Goal: Check status: Check status

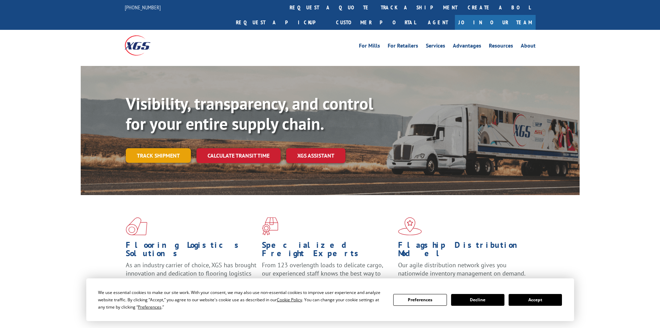
click at [158, 148] on link "Track shipment" at bounding box center [158, 155] width 65 height 15
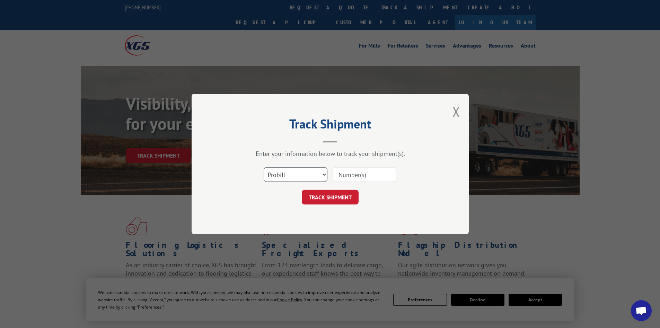
click at [304, 176] on select "Select category... Probill BOL PO" at bounding box center [296, 174] width 64 height 15
select select "bol"
click at [264, 167] on select "Select category... Probill BOL PO" at bounding box center [296, 174] width 64 height 15
click at [354, 170] on input at bounding box center [365, 174] width 64 height 15
paste input "3373328"
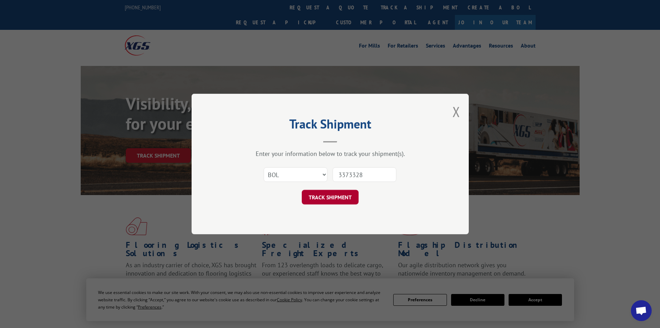
type input "3373328"
click at [337, 194] on button "TRACK SHIPMENT" at bounding box center [330, 197] width 57 height 15
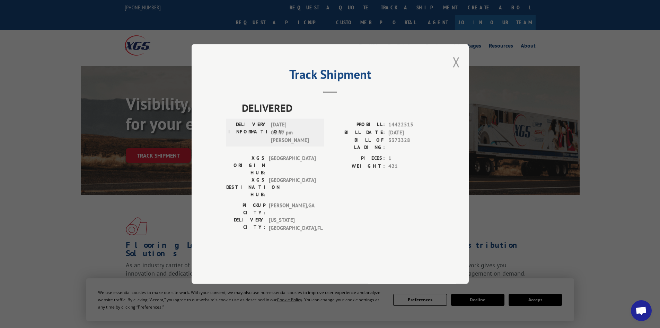
click at [454, 71] on button "Close modal" at bounding box center [457, 62] width 8 height 18
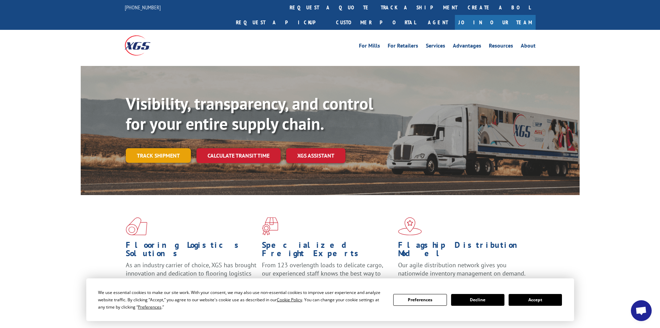
click at [127, 148] on link "Track shipment" at bounding box center [158, 155] width 65 height 15
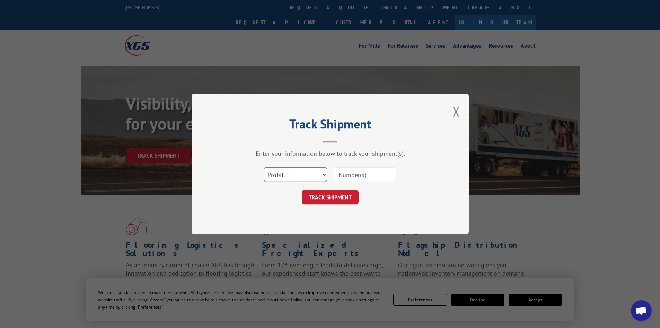
click at [316, 178] on select "Select category... Probill BOL PO" at bounding box center [296, 174] width 64 height 15
select select "bol"
click at [264, 167] on select "Select category... Probill BOL PO" at bounding box center [296, 174] width 64 height 15
click at [364, 174] on input at bounding box center [365, 174] width 64 height 15
paste input "3373328"
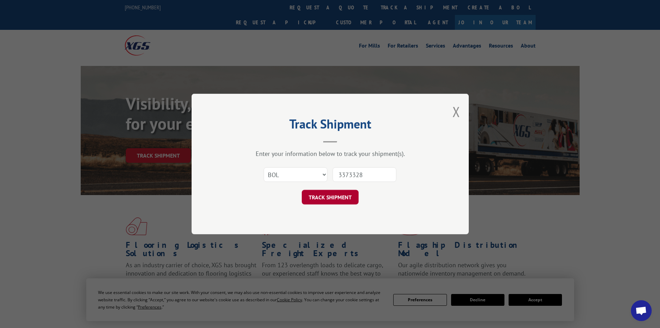
type input "3373328"
click at [353, 197] on button "TRACK SHIPMENT" at bounding box center [330, 197] width 57 height 15
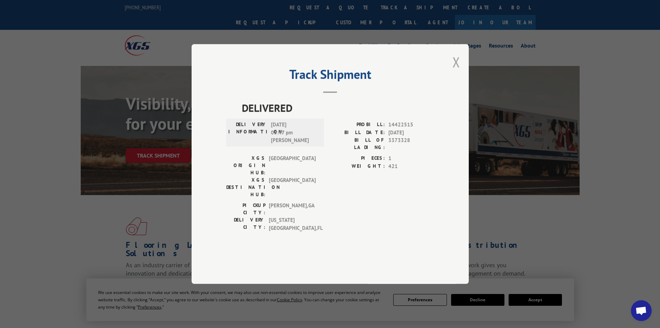
click at [455, 71] on button "Close modal" at bounding box center [457, 62] width 8 height 18
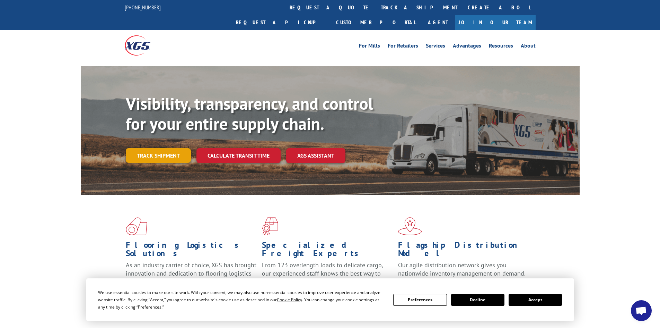
click at [174, 148] on link "Track shipment" at bounding box center [158, 155] width 65 height 15
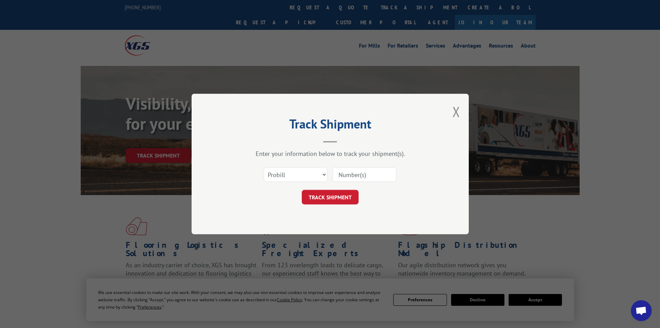
paste input "3373328"
type input "3373328"
click at [347, 198] on button "TRACK SHIPMENT" at bounding box center [330, 197] width 57 height 15
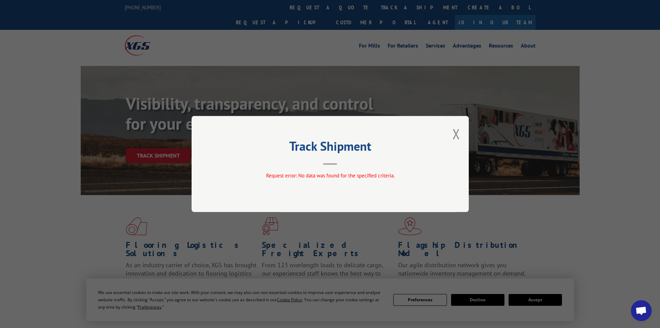
click at [452, 134] on div "Track Shipment Request error: No data was found for the specified criteria." at bounding box center [330, 164] width 277 height 96
click at [457, 132] on button "Close modal" at bounding box center [457, 133] width 8 height 18
